Goal: Transaction & Acquisition: Purchase product/service

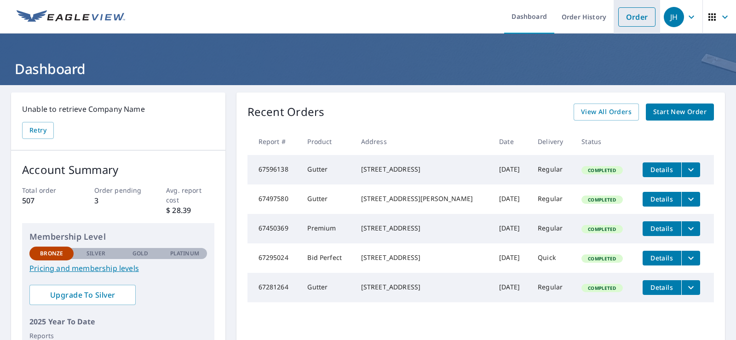
click at [633, 20] on link "Order" at bounding box center [636, 16] width 37 height 19
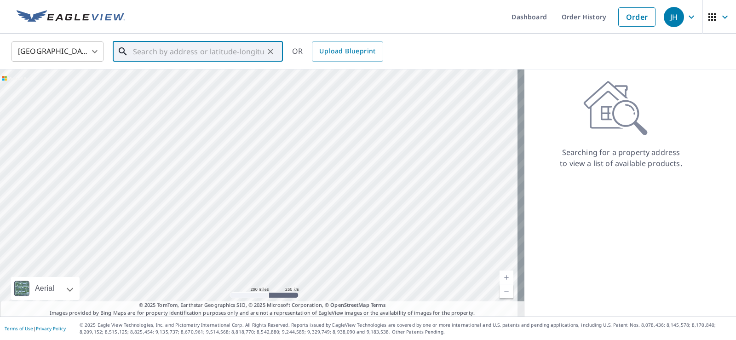
click at [160, 53] on input "text" at bounding box center [198, 52] width 131 height 26
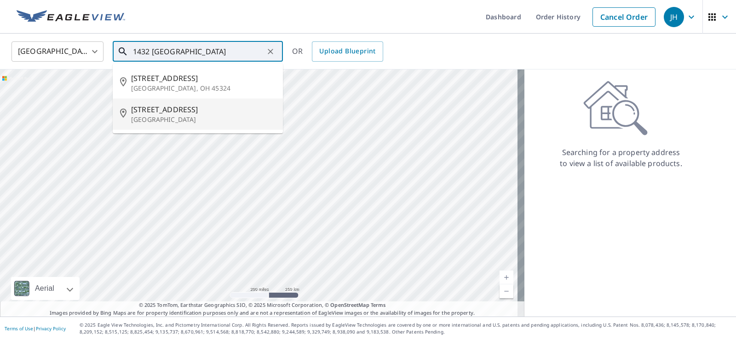
click at [175, 115] on p "[GEOGRAPHIC_DATA]" at bounding box center [203, 119] width 144 height 9
type input "[STREET_ADDRESS]"
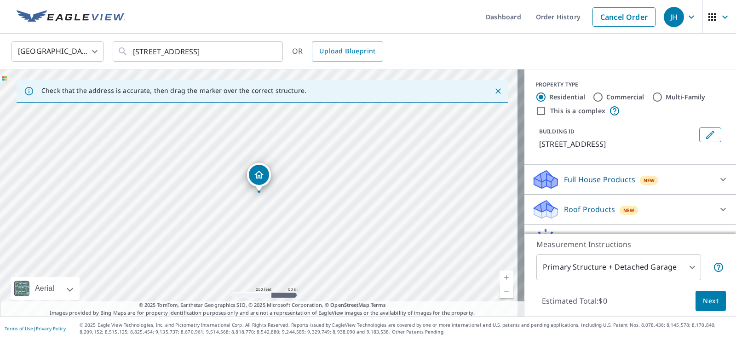
click at [577, 208] on p "Roof Products" at bounding box center [589, 209] width 51 height 11
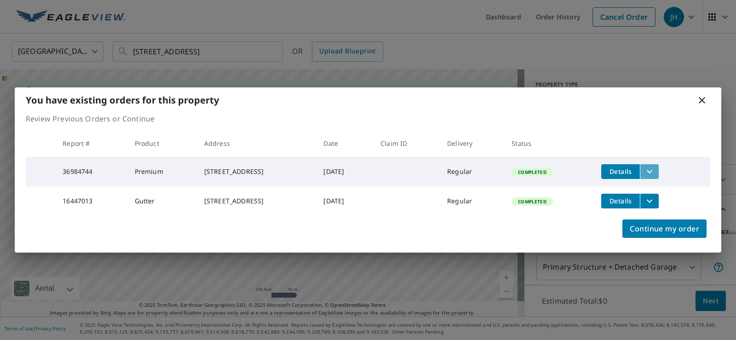
click at [655, 167] on icon "filesDropdownBtn-36984744" at bounding box center [649, 171] width 11 height 11
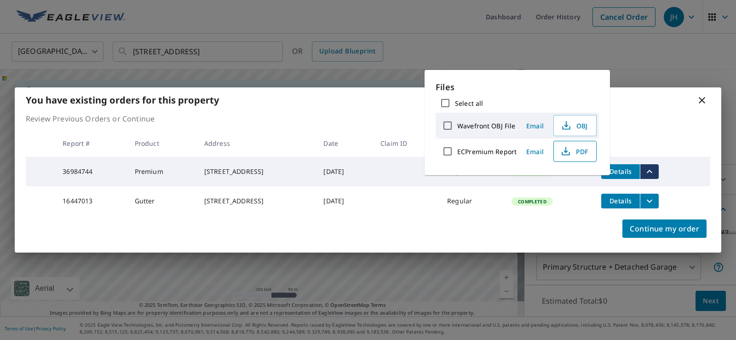
click at [573, 150] on span "PDF" at bounding box center [573, 151] width 29 height 11
click at [631, 198] on span "Details" at bounding box center [620, 200] width 28 height 9
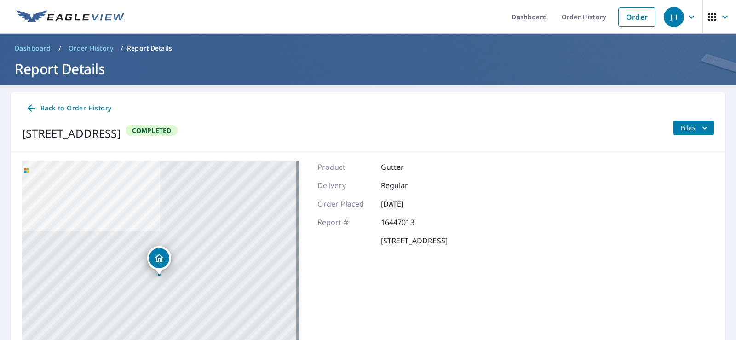
click at [683, 130] on span "Files" at bounding box center [694, 127] width 29 height 11
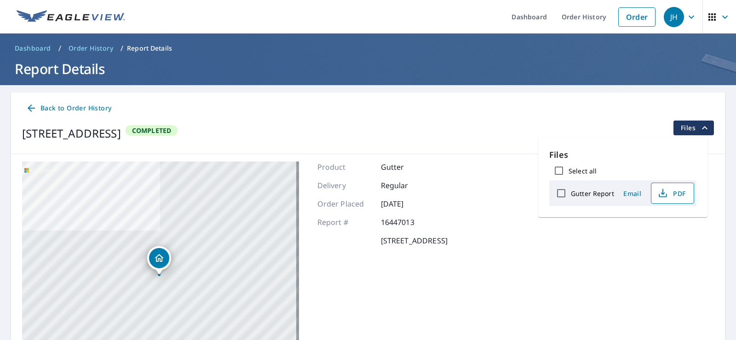
click at [674, 193] on span "PDF" at bounding box center [671, 193] width 29 height 11
click at [678, 188] on span "PDF" at bounding box center [671, 193] width 29 height 11
click at [630, 16] on link "Order" at bounding box center [636, 16] width 37 height 19
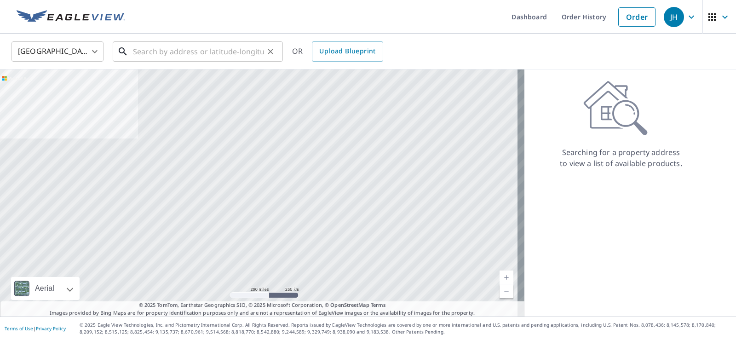
click at [192, 55] on input "text" at bounding box center [198, 52] width 131 height 26
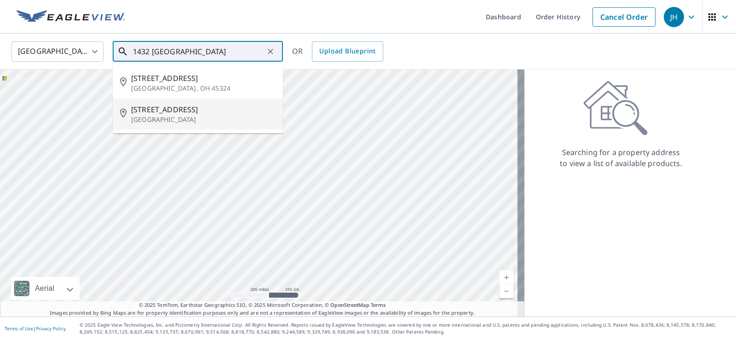
click at [162, 111] on span "[STREET_ADDRESS]" at bounding box center [203, 109] width 144 height 11
type input "[STREET_ADDRESS]"
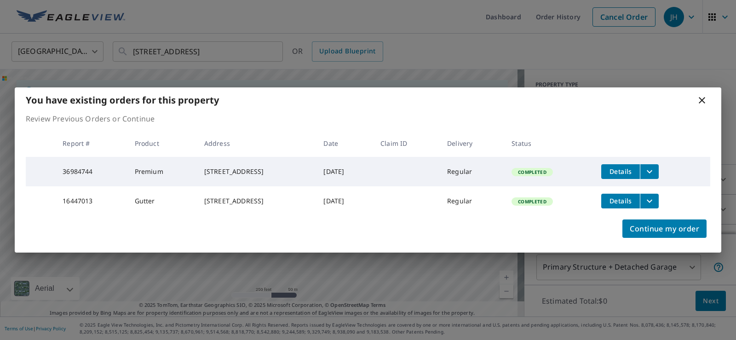
click at [701, 100] on icon at bounding box center [701, 100] width 11 height 11
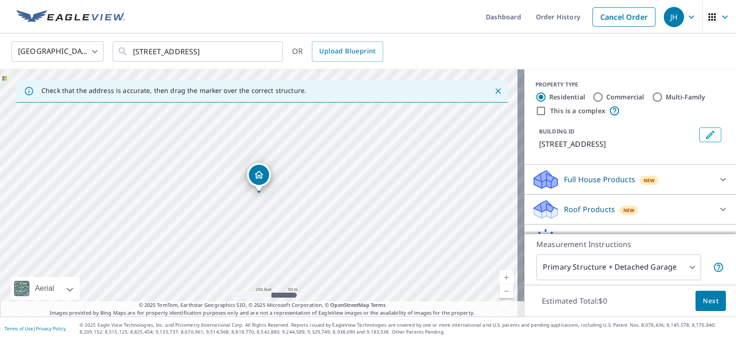
click at [581, 211] on p "Roof Products" at bounding box center [589, 209] width 51 height 11
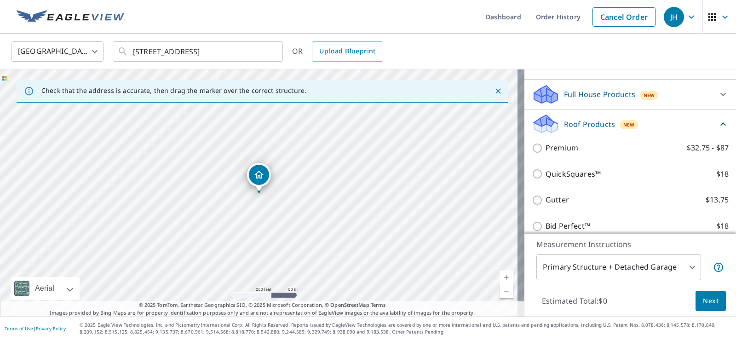
scroll to position [92, 0]
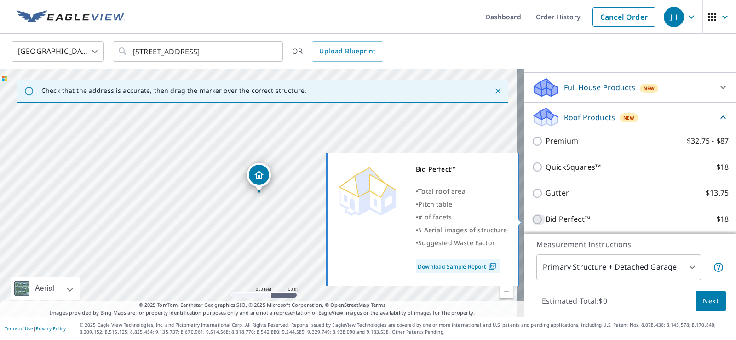
click at [531, 217] on input "Bid Perfect™ $18" at bounding box center [538, 219] width 14 height 11
checkbox input "true"
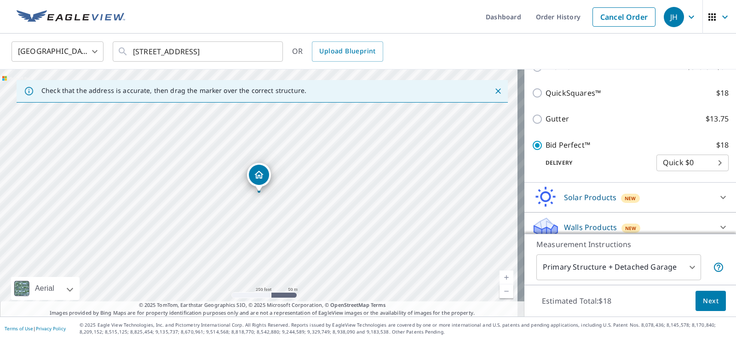
scroll to position [184, 0]
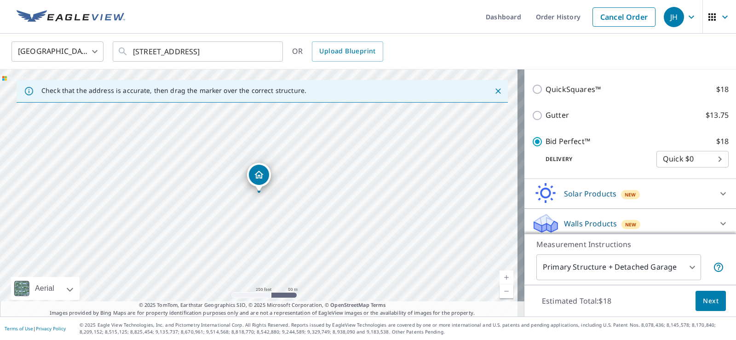
click at [703, 298] on span "Next" at bounding box center [710, 300] width 16 height 11
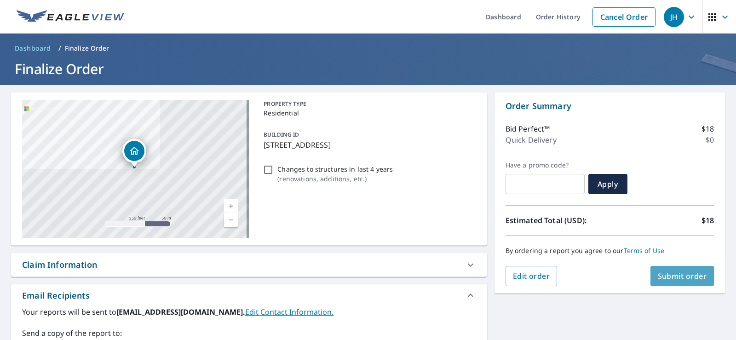
click at [675, 275] on span "Submit order" at bounding box center [681, 276] width 49 height 10
